Goal: Information Seeking & Learning: Learn about a topic

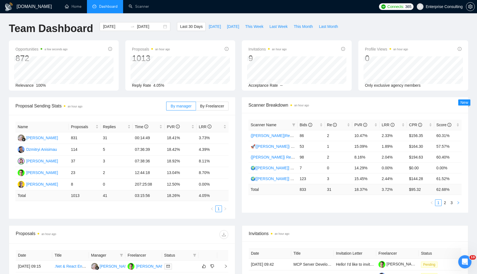
click at [456, 204] on button "button" at bounding box center [458, 202] width 7 height 7
click at [455, 204] on button "button" at bounding box center [458, 202] width 7 height 7
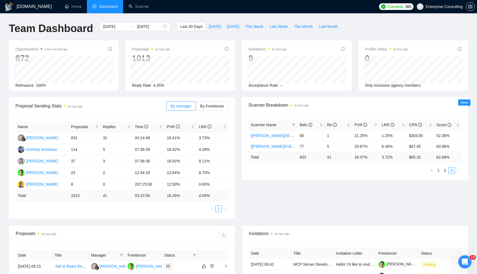
click at [431, 172] on button "button" at bounding box center [431, 170] width 7 height 7
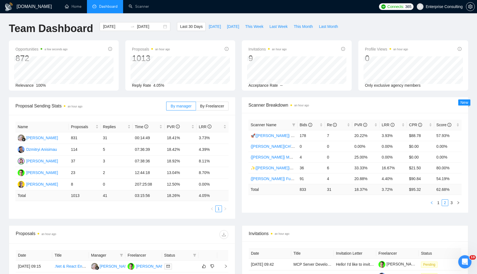
click at [433, 202] on icon "left" at bounding box center [431, 202] width 3 height 3
click at [444, 204] on link "2" at bounding box center [445, 202] width 6 height 6
click at [260, 133] on link "🚀{[PERSON_NAME]} Python | Django | AI /" at bounding box center [288, 135] width 76 height 4
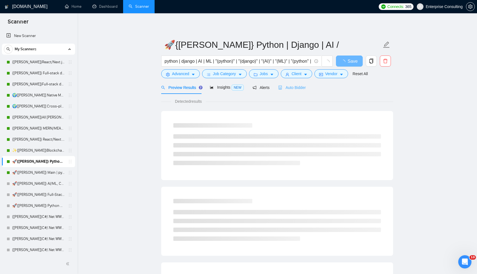
click at [288, 92] on div "Auto Bidder" at bounding box center [291, 87] width 27 height 13
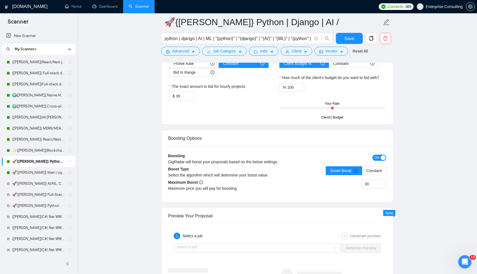
scroll to position [912, 0]
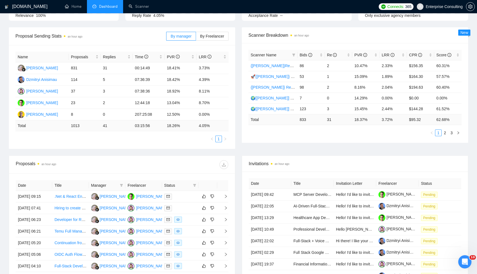
scroll to position [73, 0]
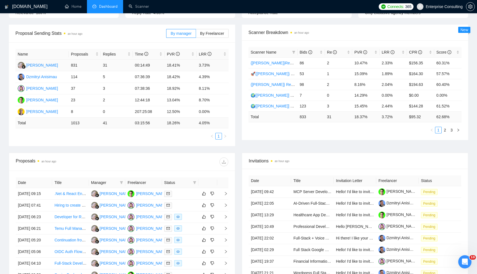
click at [140, 62] on td "00:14:49" at bounding box center [149, 66] width 32 height 12
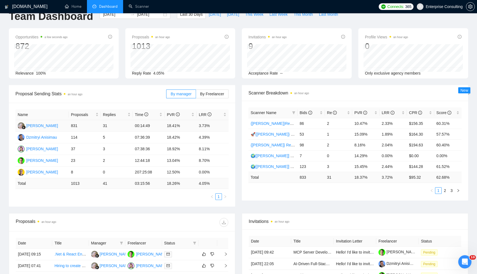
scroll to position [0, 0]
